Goal: Transaction & Acquisition: Obtain resource

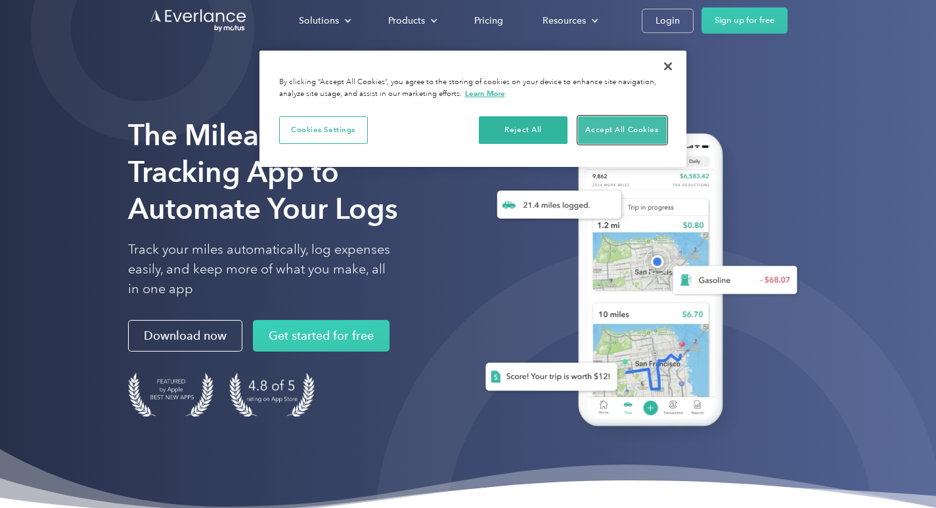
drag, startPoint x: 603, startPoint y: 127, endPoint x: 619, endPoint y: 100, distance: 30.9
click at [605, 127] on button "Accept All Cookies" at bounding box center [622, 130] width 89 height 28
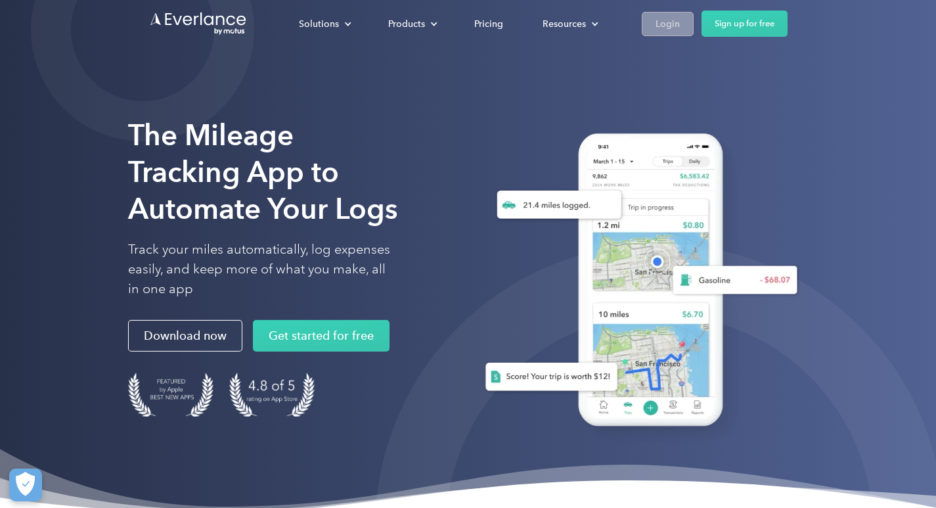
click at [667, 24] on div "Login" at bounding box center [667, 24] width 24 height 16
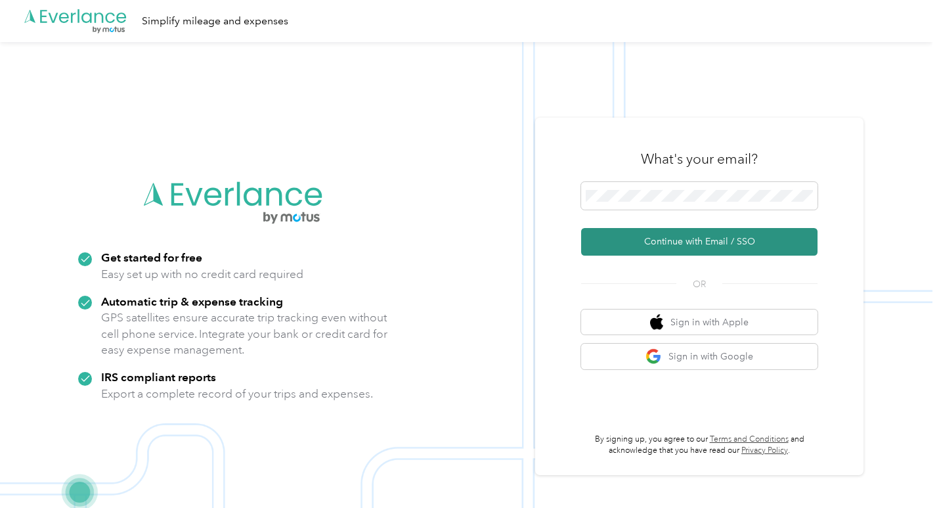
click at [613, 247] on button "Continue with Email / SSO" at bounding box center [699, 242] width 236 height 28
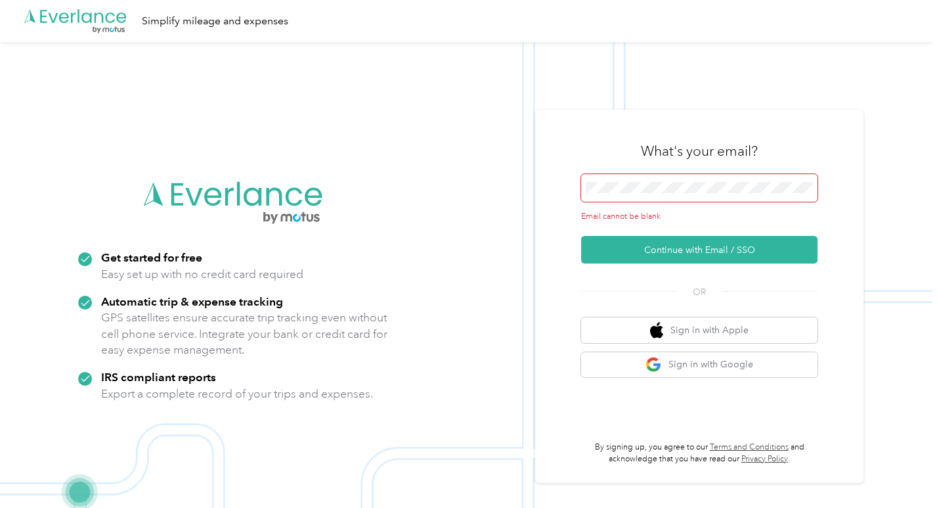
click at [624, 198] on span at bounding box center [699, 188] width 236 height 28
click at [626, 194] on span at bounding box center [699, 188] width 236 height 28
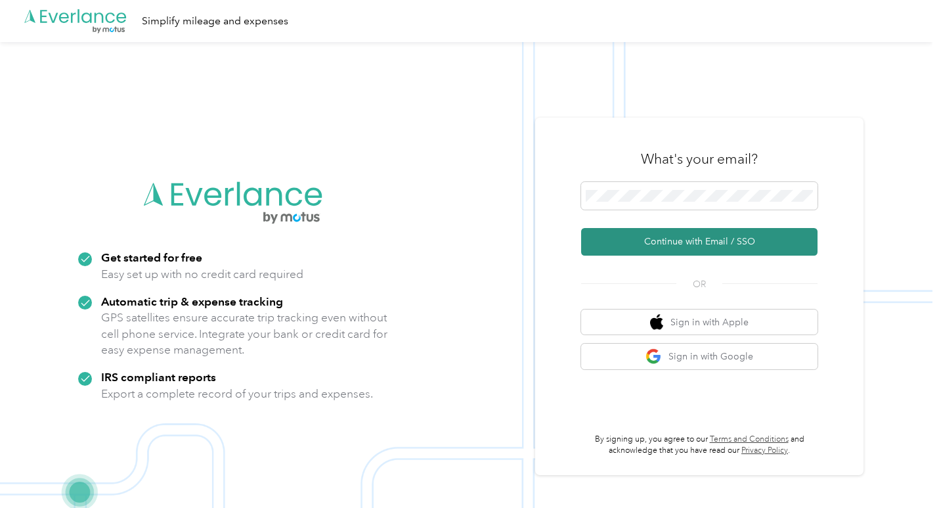
click at [701, 242] on button "Continue with Email / SSO" at bounding box center [699, 242] width 236 height 28
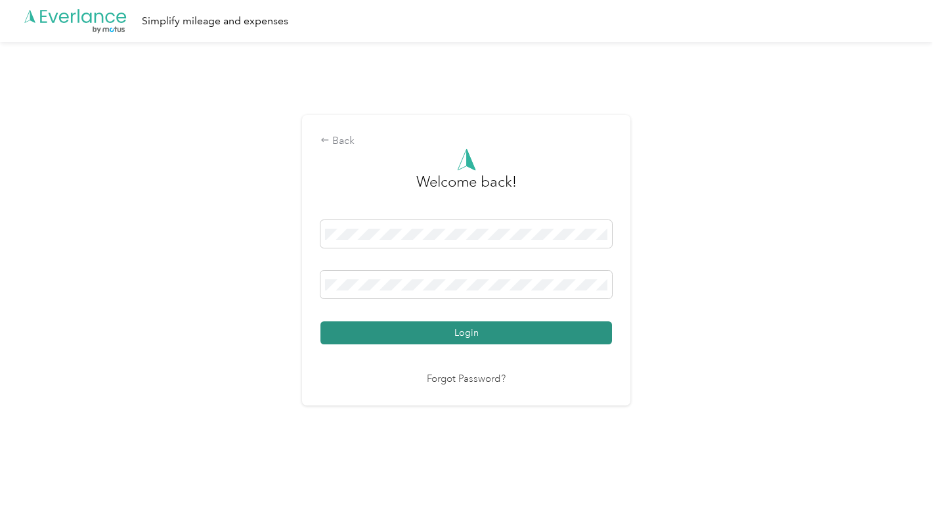
click at [450, 336] on button "Login" at bounding box center [466, 332] width 292 height 23
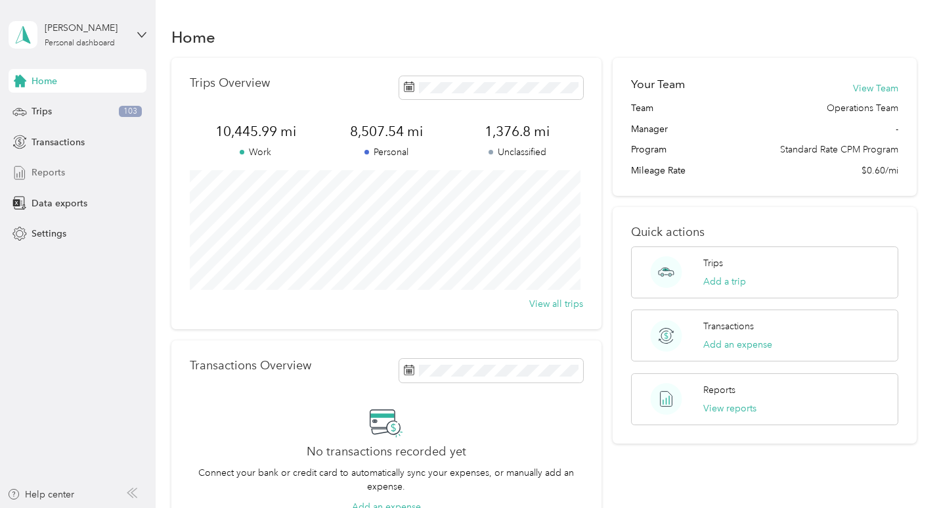
drag, startPoint x: 48, startPoint y: 169, endPoint x: 89, endPoint y: 167, distance: 40.8
click at [48, 169] on span "Reports" at bounding box center [48, 172] width 33 height 14
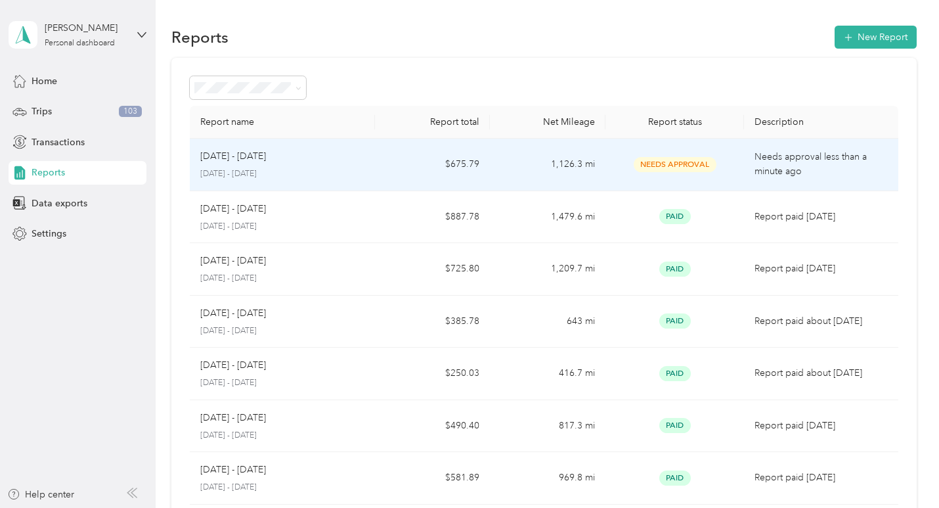
click at [666, 159] on span "Needs Approval" at bounding box center [675, 164] width 83 height 15
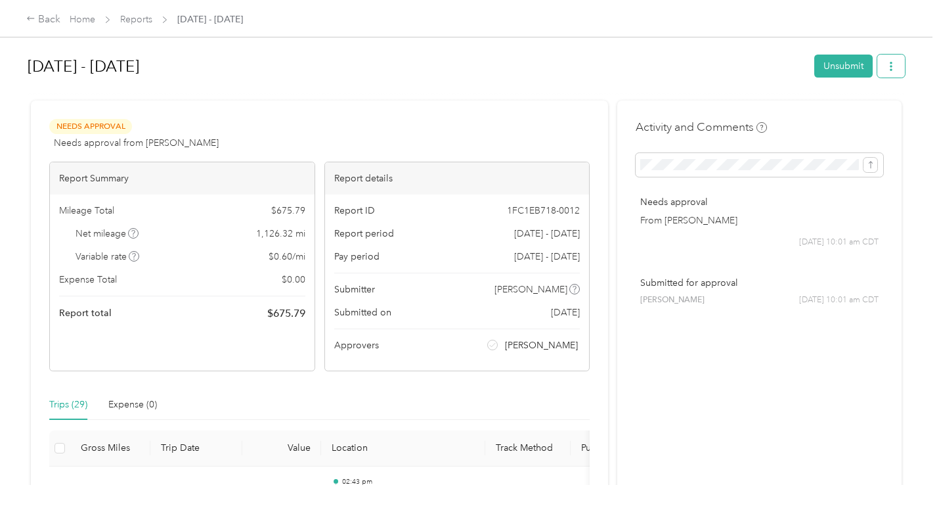
click at [879, 59] on button "button" at bounding box center [891, 66] width 28 height 23
click at [856, 110] on span "Download" at bounding box center [850, 115] width 43 height 14
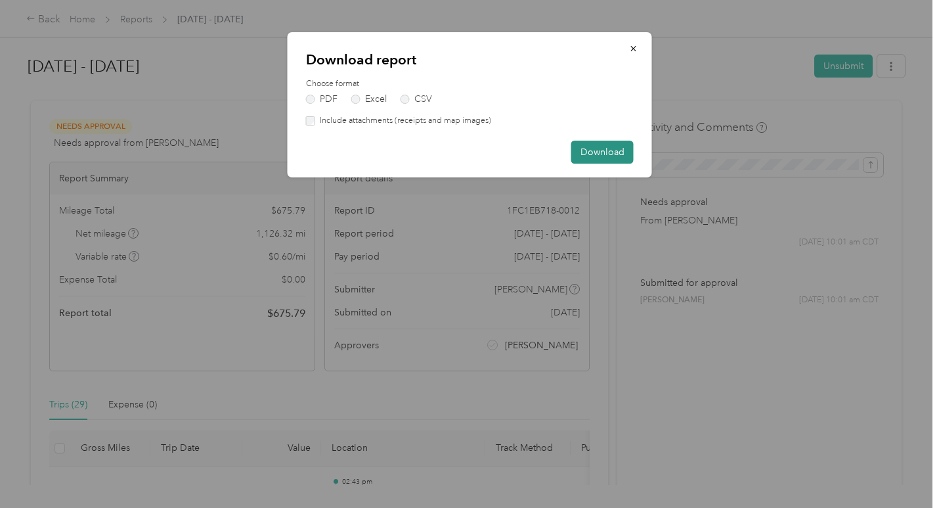
click at [598, 158] on button "Download" at bounding box center [602, 152] width 62 height 23
